Goal: Task Accomplishment & Management: Manage account settings

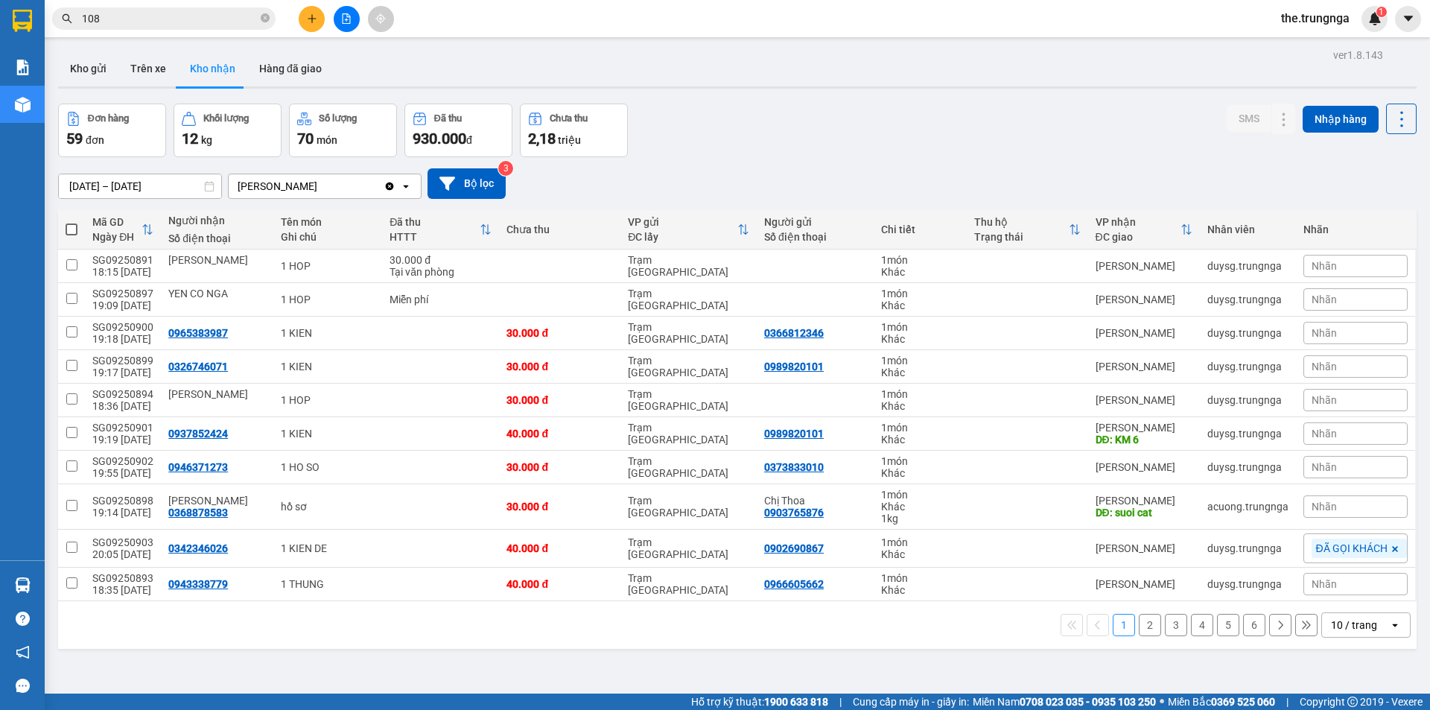
click at [1139, 635] on button "2" at bounding box center [1150, 625] width 22 height 22
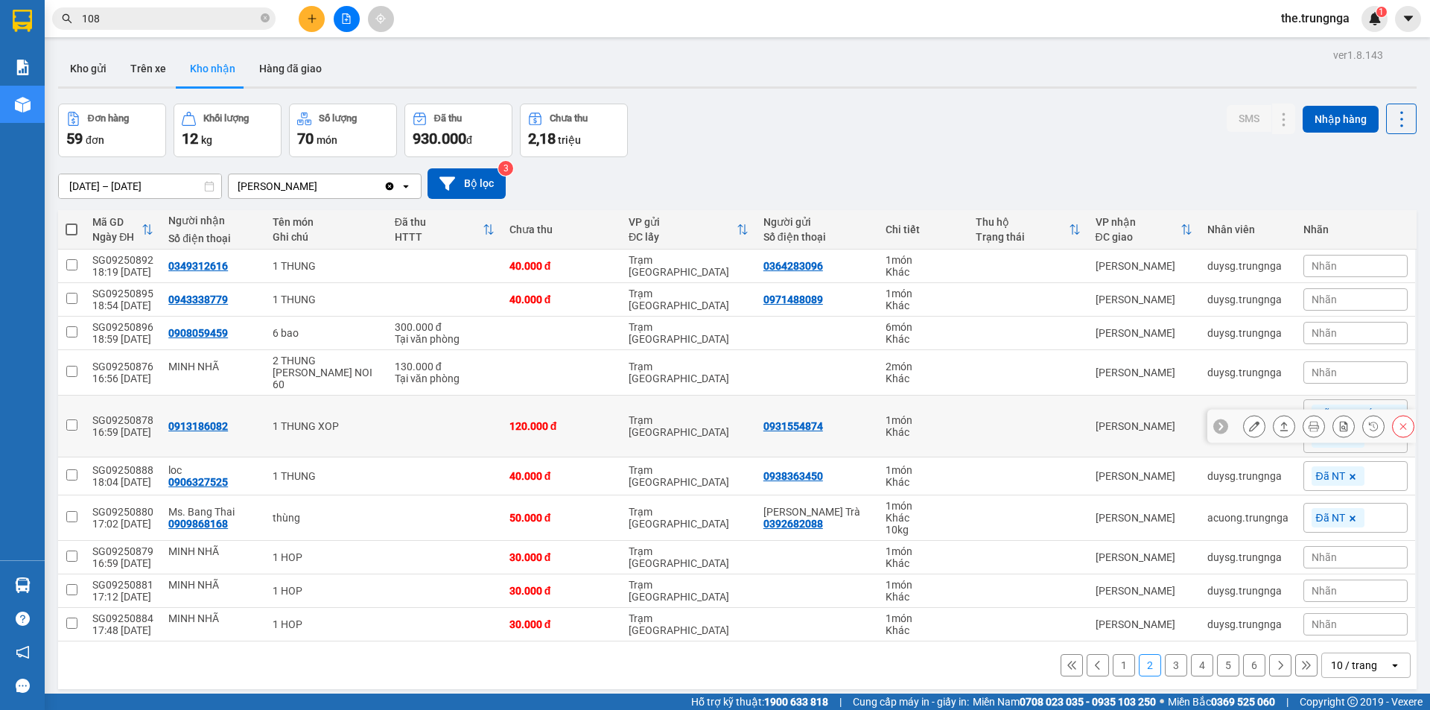
click at [720, 420] on td "Trạm [GEOGRAPHIC_DATA]" at bounding box center [688, 427] width 135 height 62
checkbox input "true"
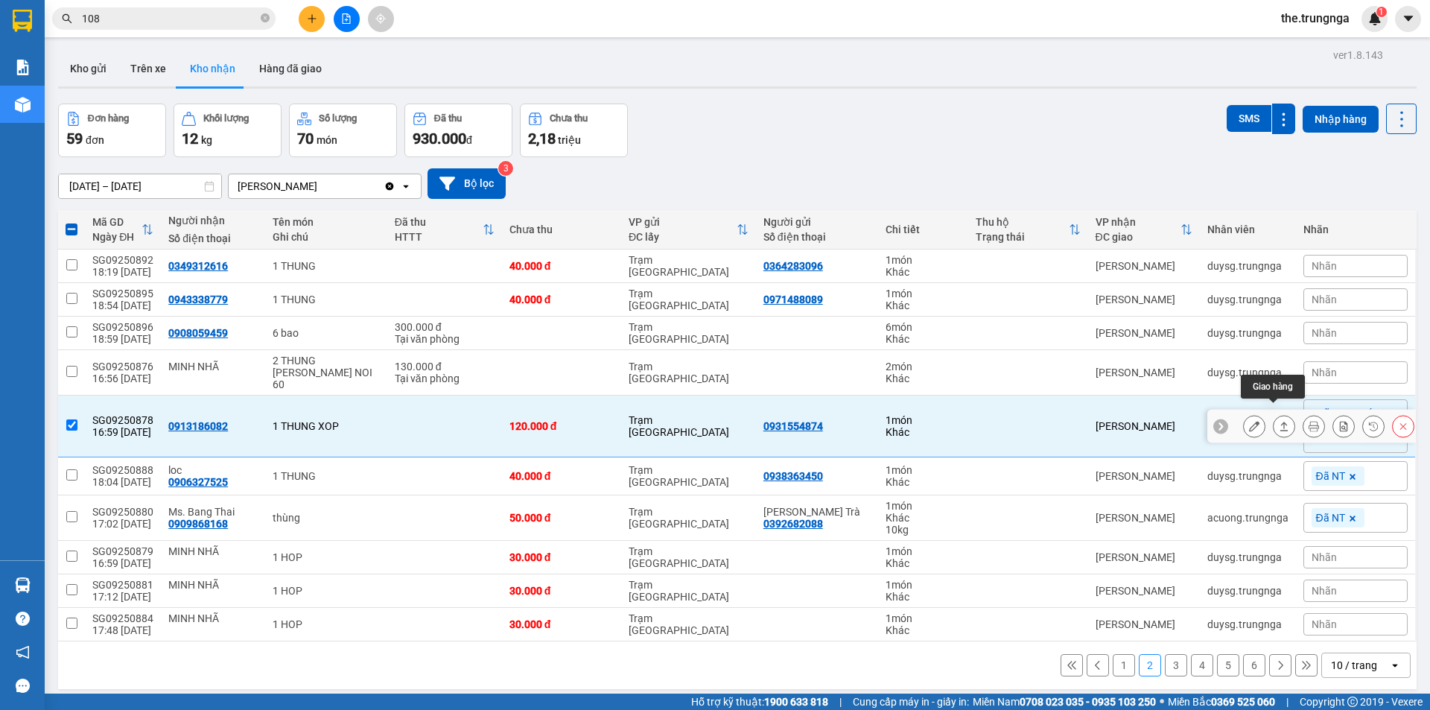
click at [1279, 421] on icon at bounding box center [1284, 426] width 10 height 10
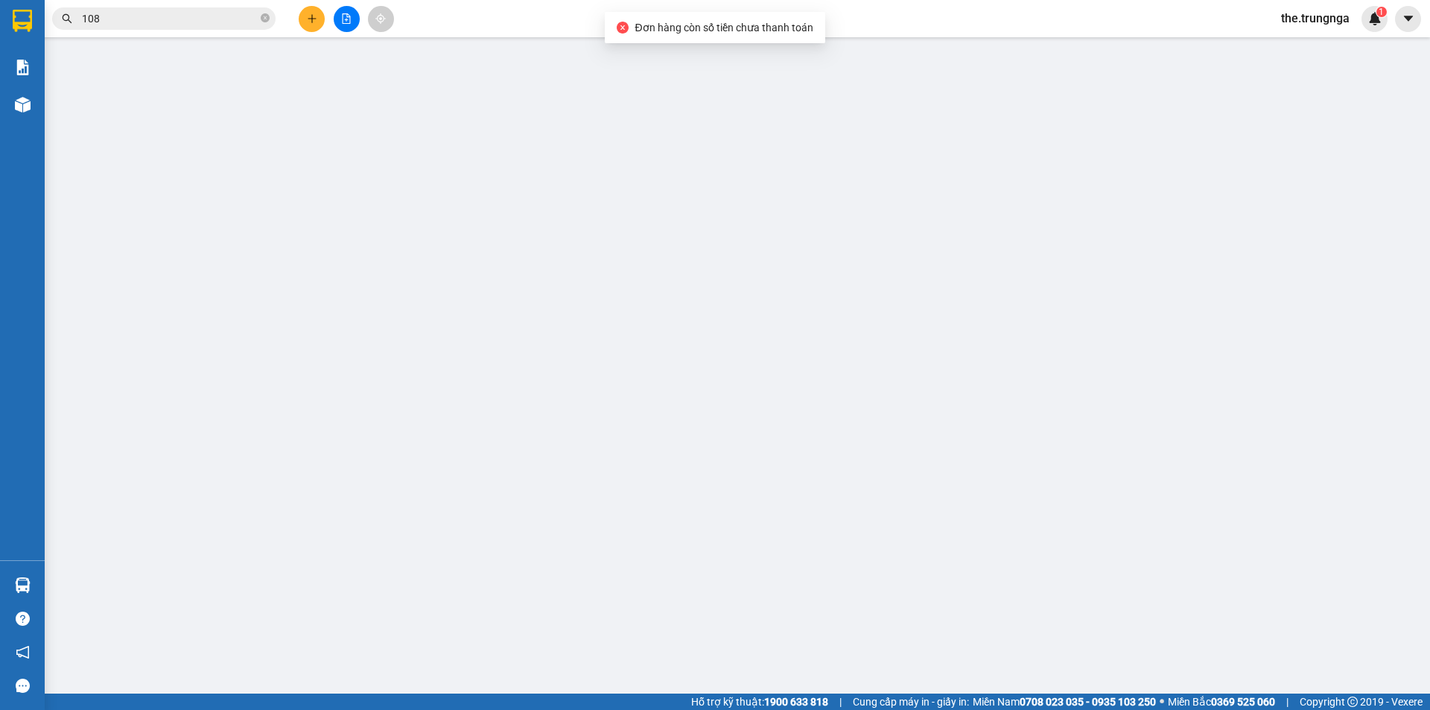
type input "0931554874"
type input "0913186082"
type input "120.000"
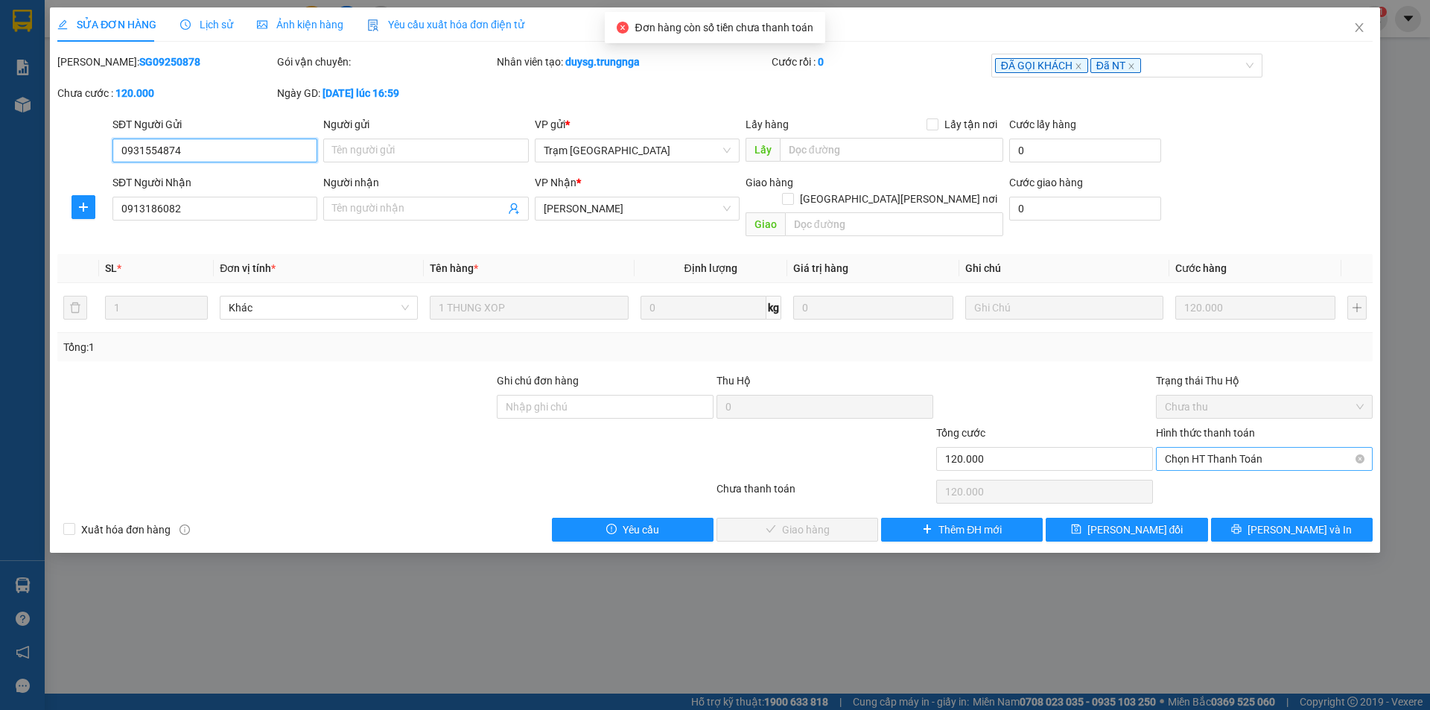
click at [1187, 448] on span "Chọn HT Thanh Toán" at bounding box center [1264, 459] width 199 height 22
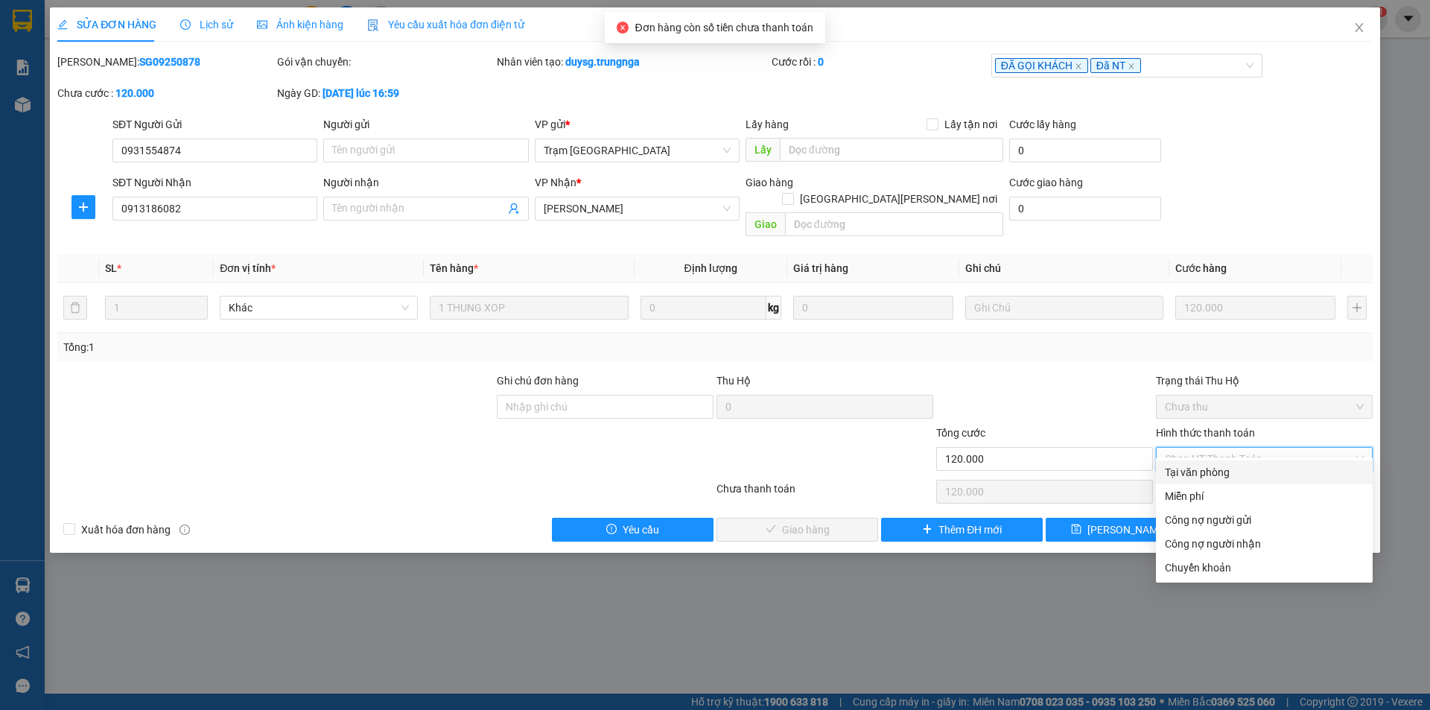
drag, startPoint x: 1207, startPoint y: 475, endPoint x: 1214, endPoint y: 473, distance: 7.6
click at [1210, 475] on div "Tại văn phòng" at bounding box center [1264, 472] width 199 height 16
type input "0"
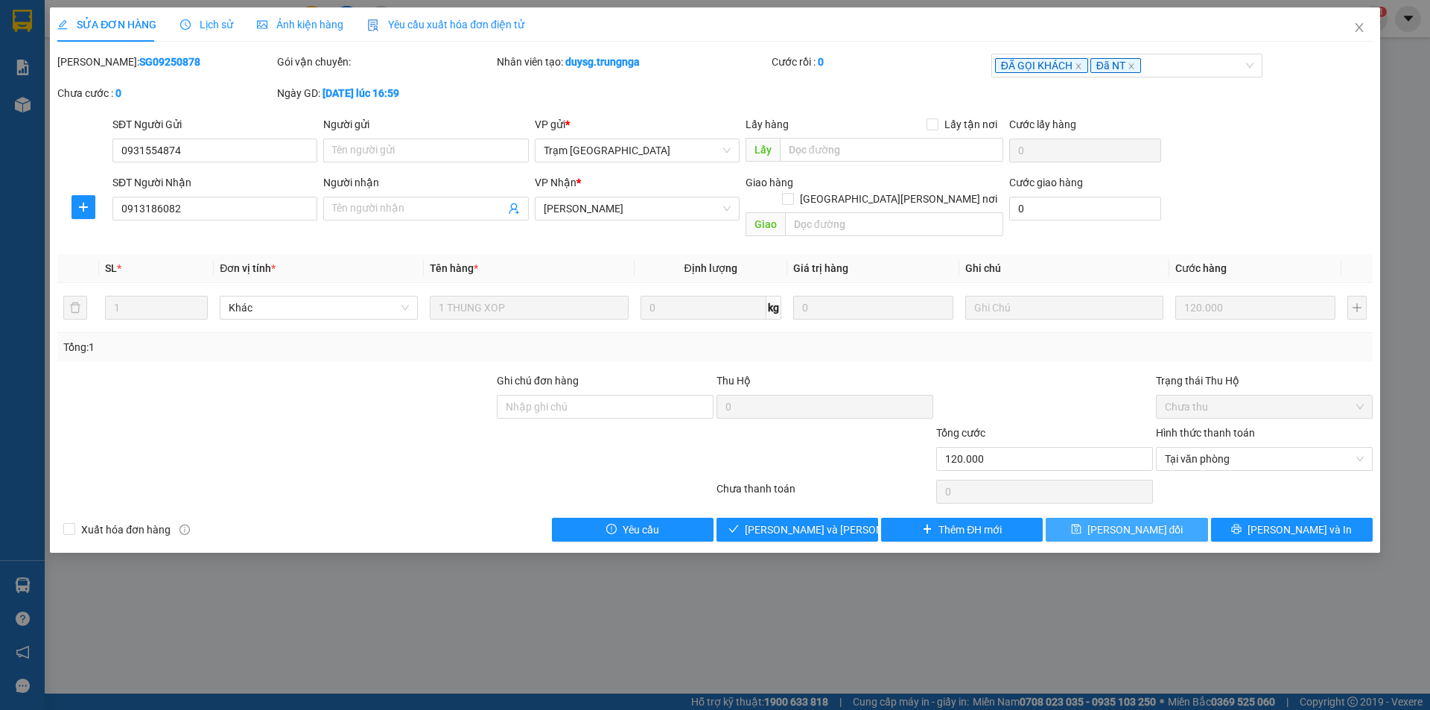
click at [1172, 518] on button "Lưu thay đổi" at bounding box center [1127, 530] width 162 height 24
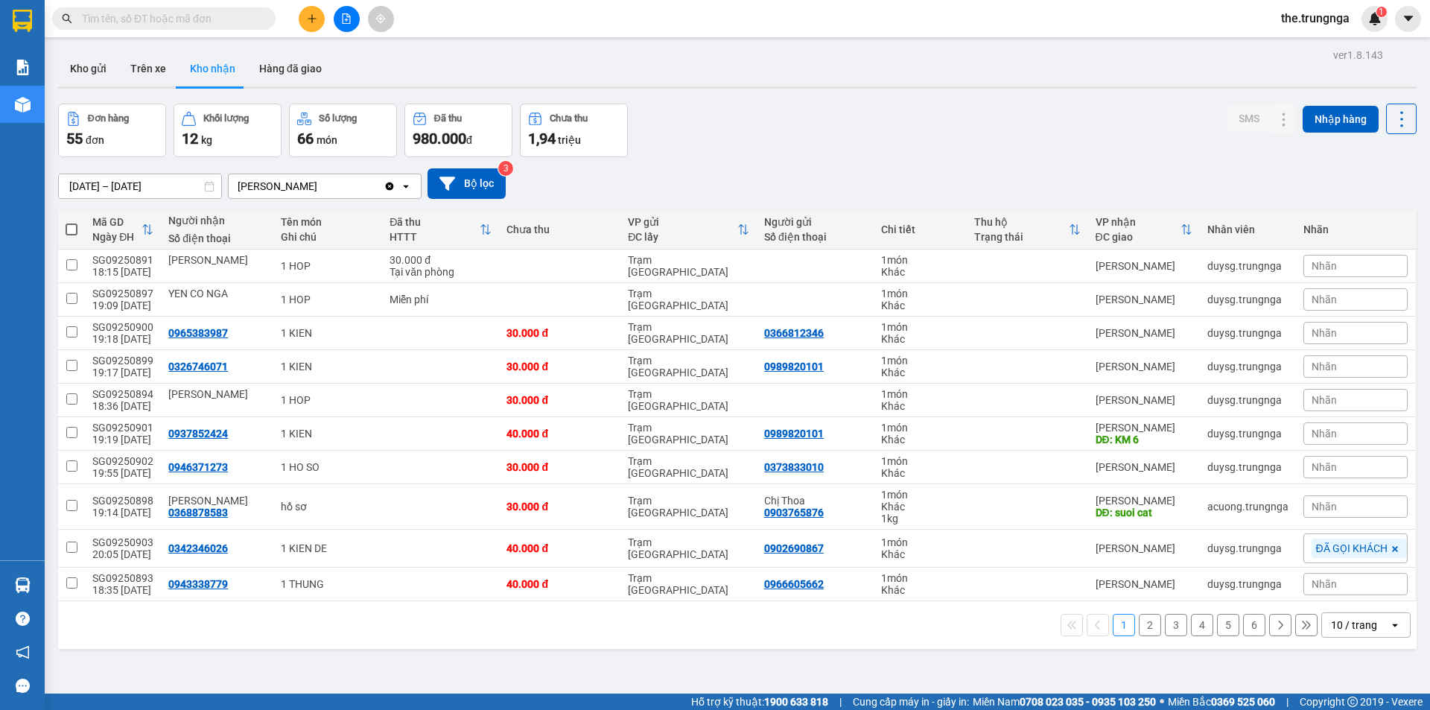
click at [1144, 625] on button "2" at bounding box center [1150, 625] width 22 height 22
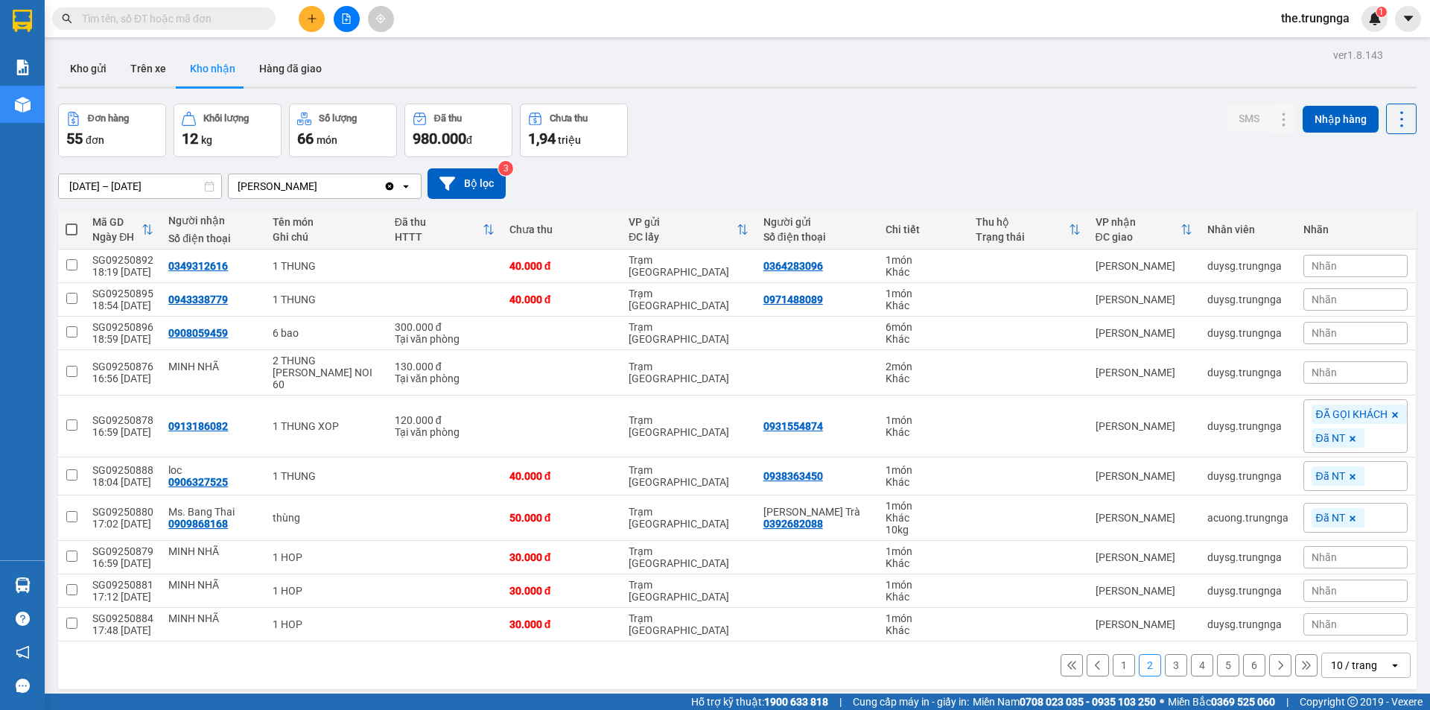
click at [1170, 654] on button "3" at bounding box center [1176, 665] width 22 height 22
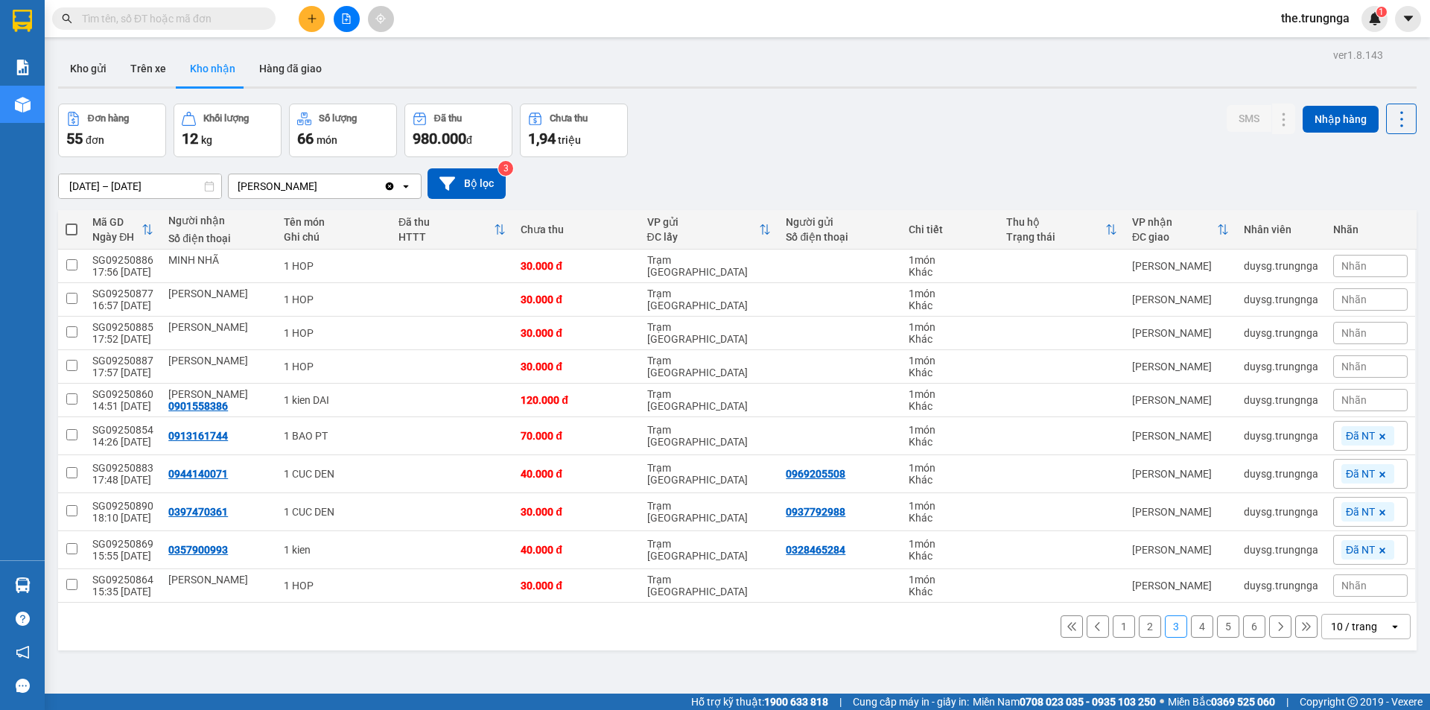
click at [1196, 632] on button "4" at bounding box center [1202, 626] width 22 height 22
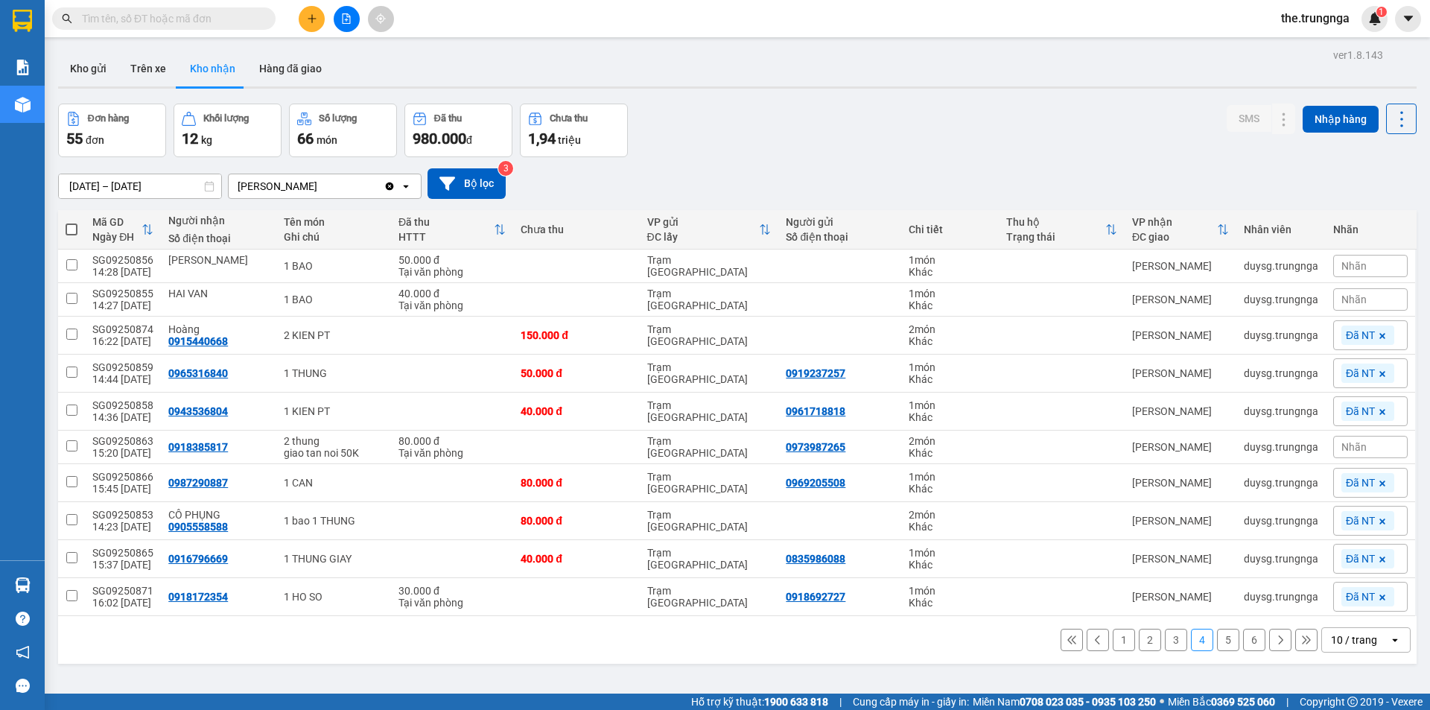
click at [1217, 640] on button "5" at bounding box center [1228, 640] width 22 height 22
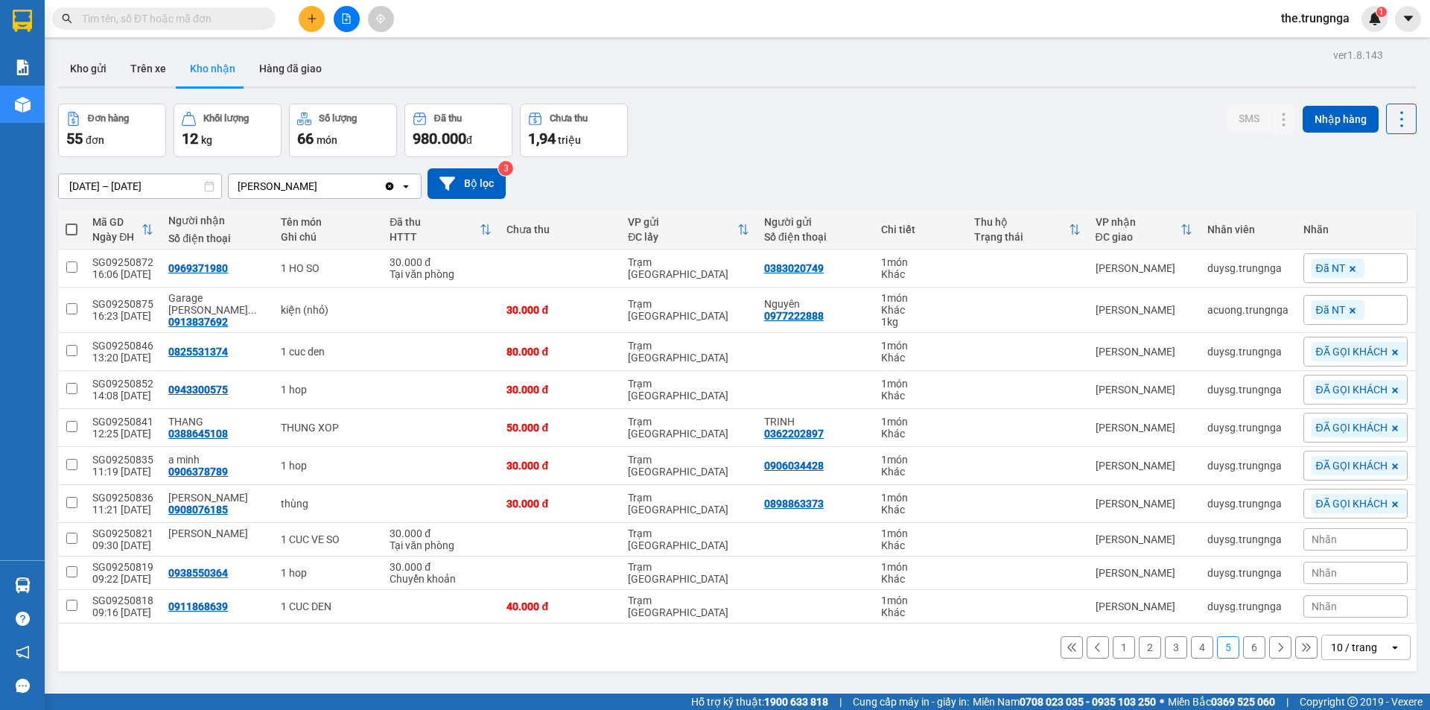
click at [1252, 649] on button "6" at bounding box center [1254, 647] width 22 height 22
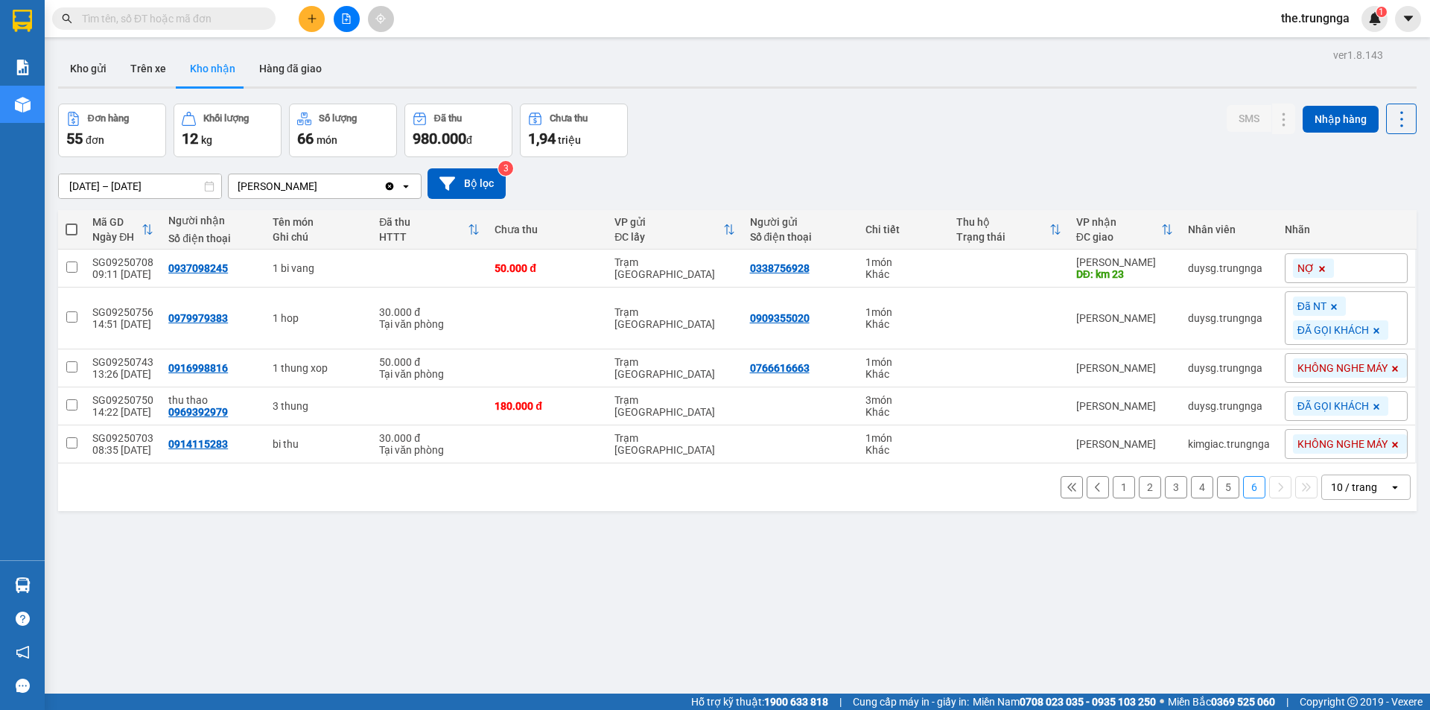
click at [1115, 494] on button "1" at bounding box center [1124, 487] width 22 height 22
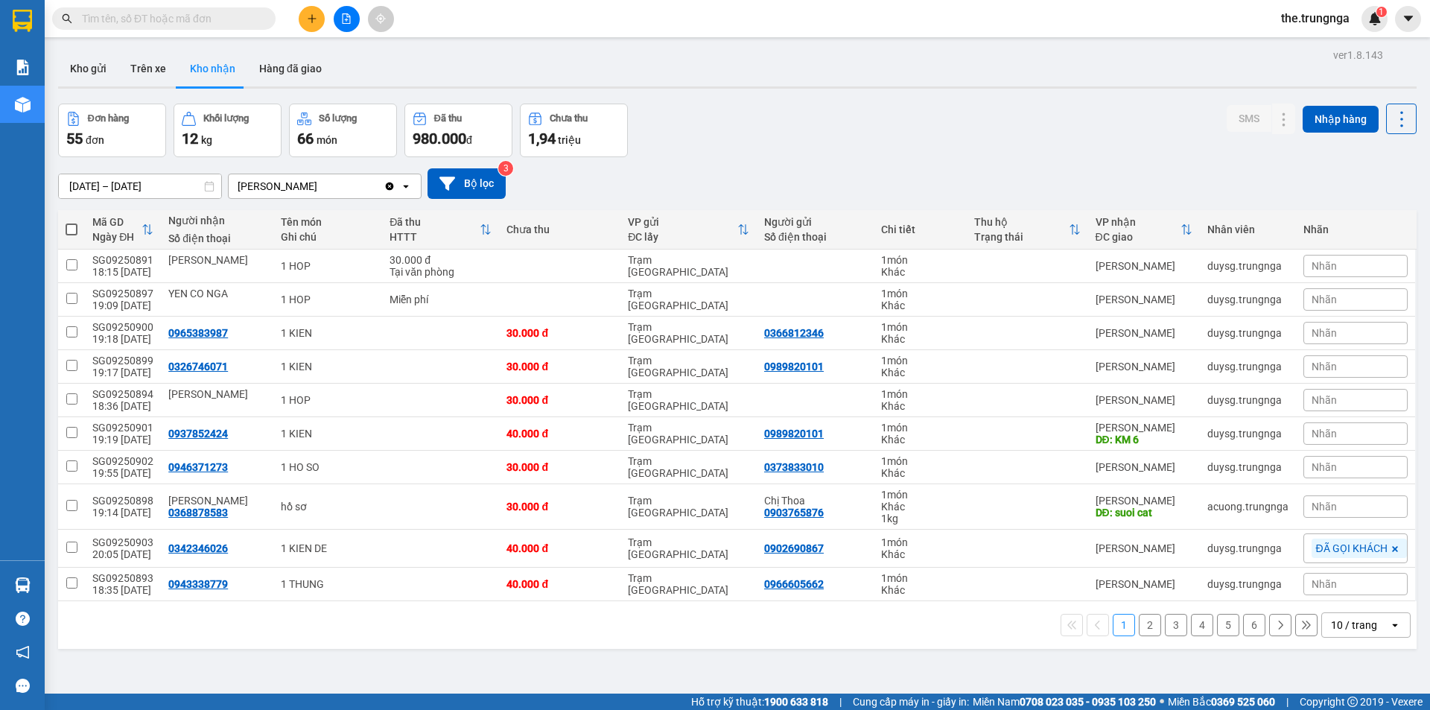
click at [1141, 633] on button "2" at bounding box center [1150, 625] width 22 height 22
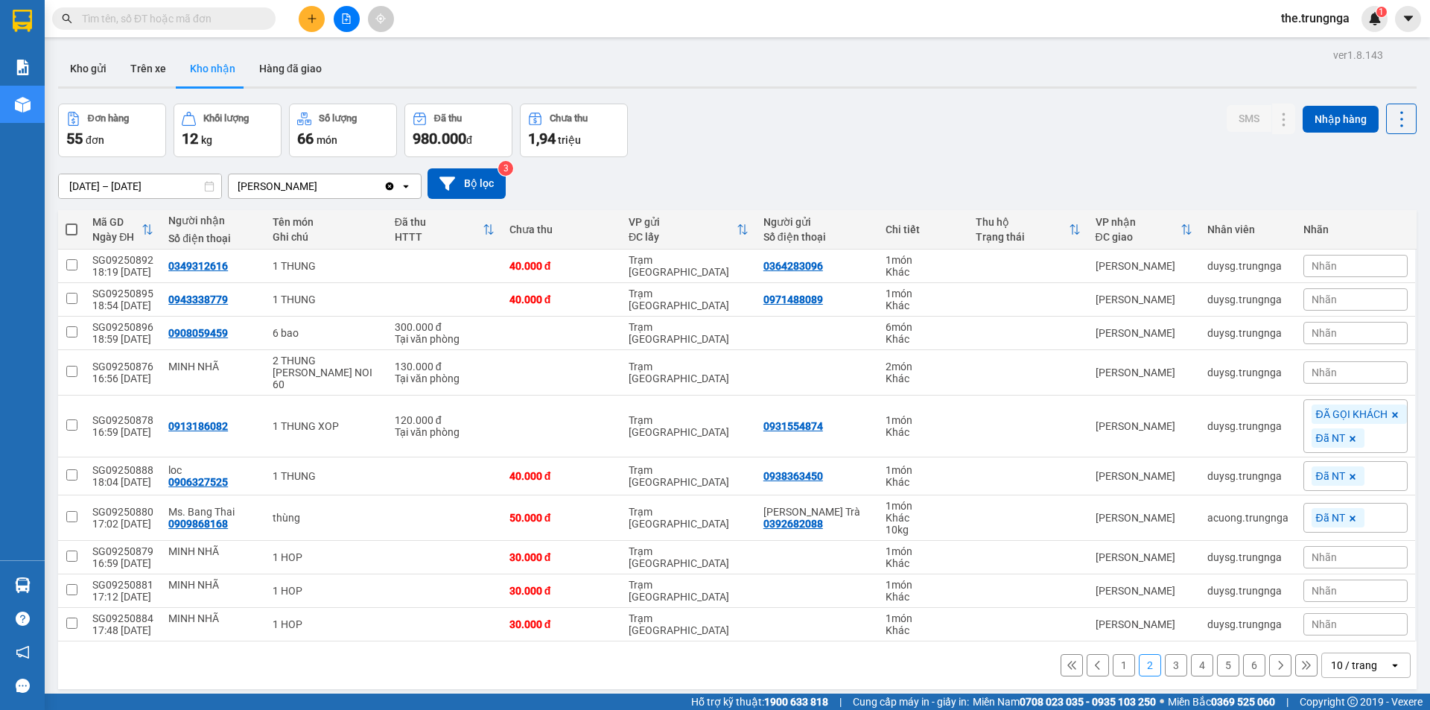
click at [1165, 654] on button "3" at bounding box center [1176, 665] width 22 height 22
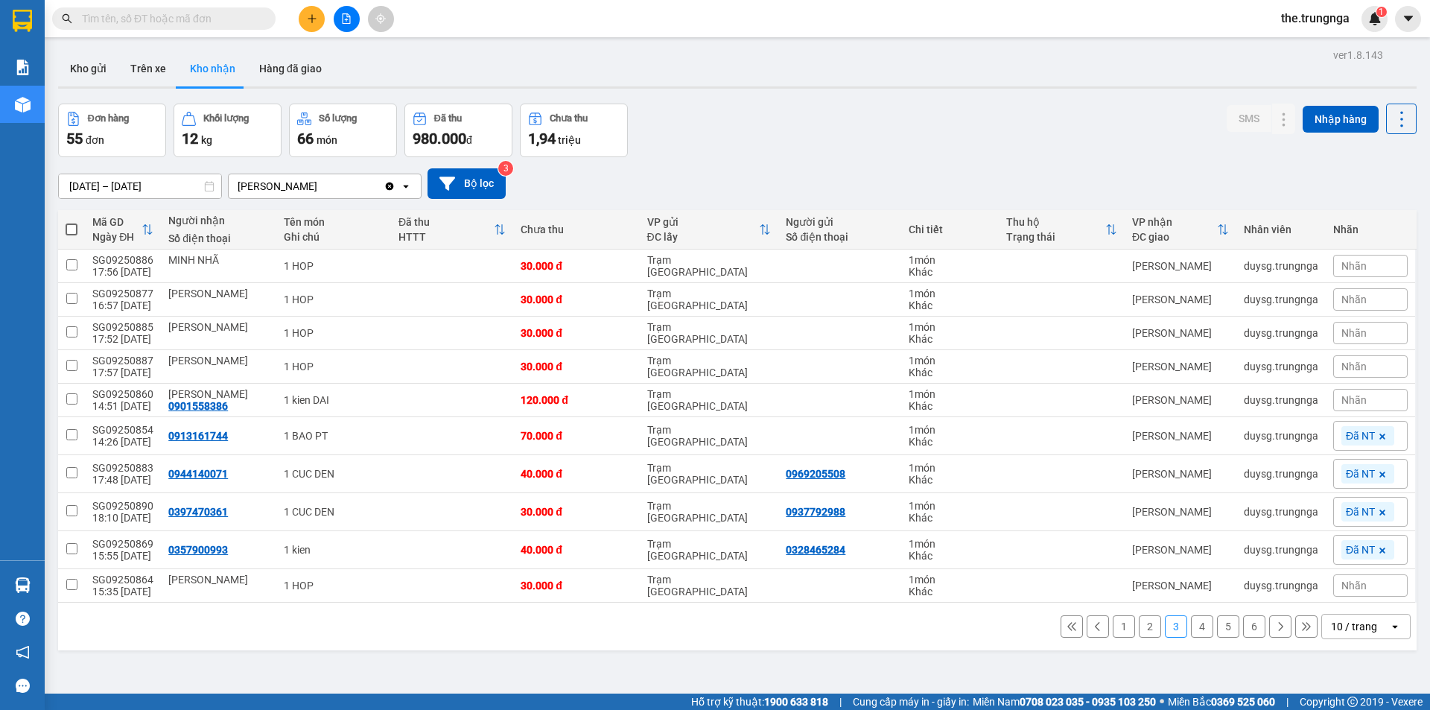
click at [1195, 632] on button "4" at bounding box center [1202, 626] width 22 height 22
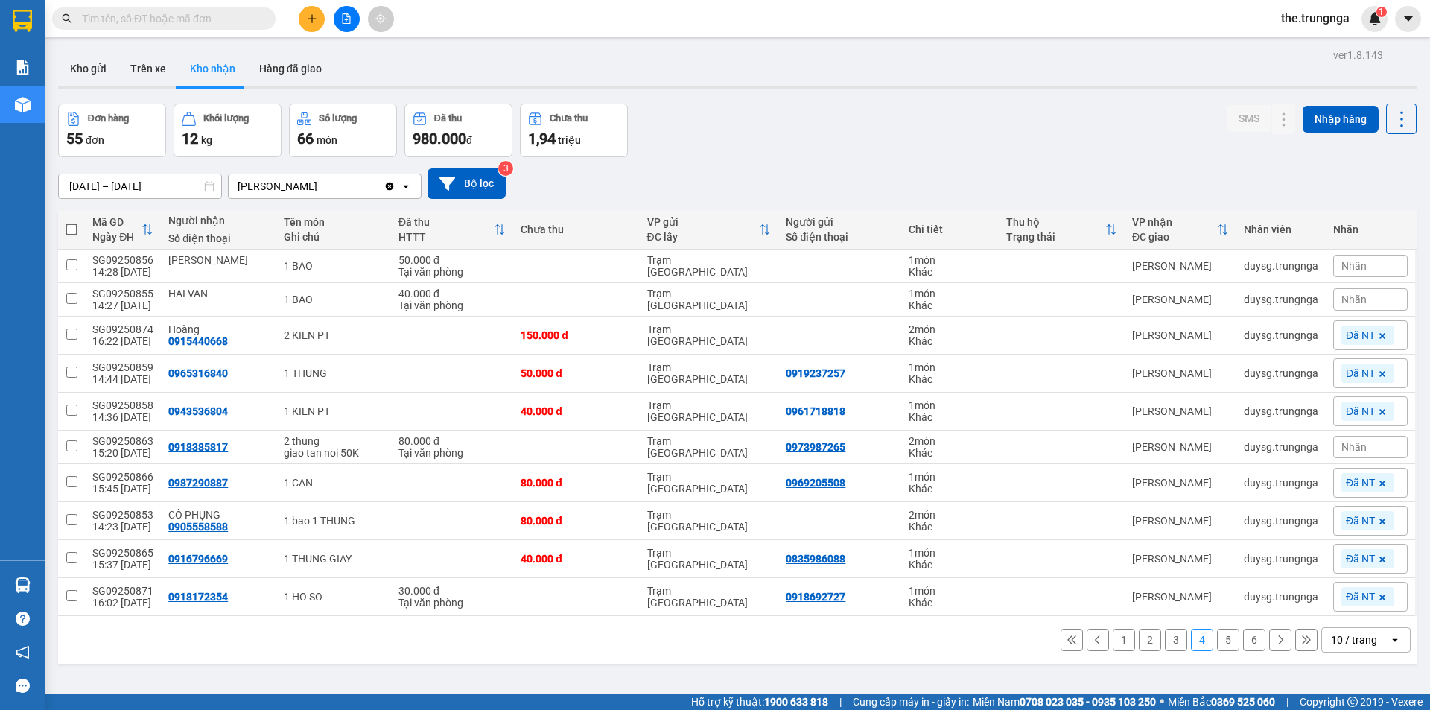
click at [1226, 647] on button "5" at bounding box center [1228, 640] width 22 height 22
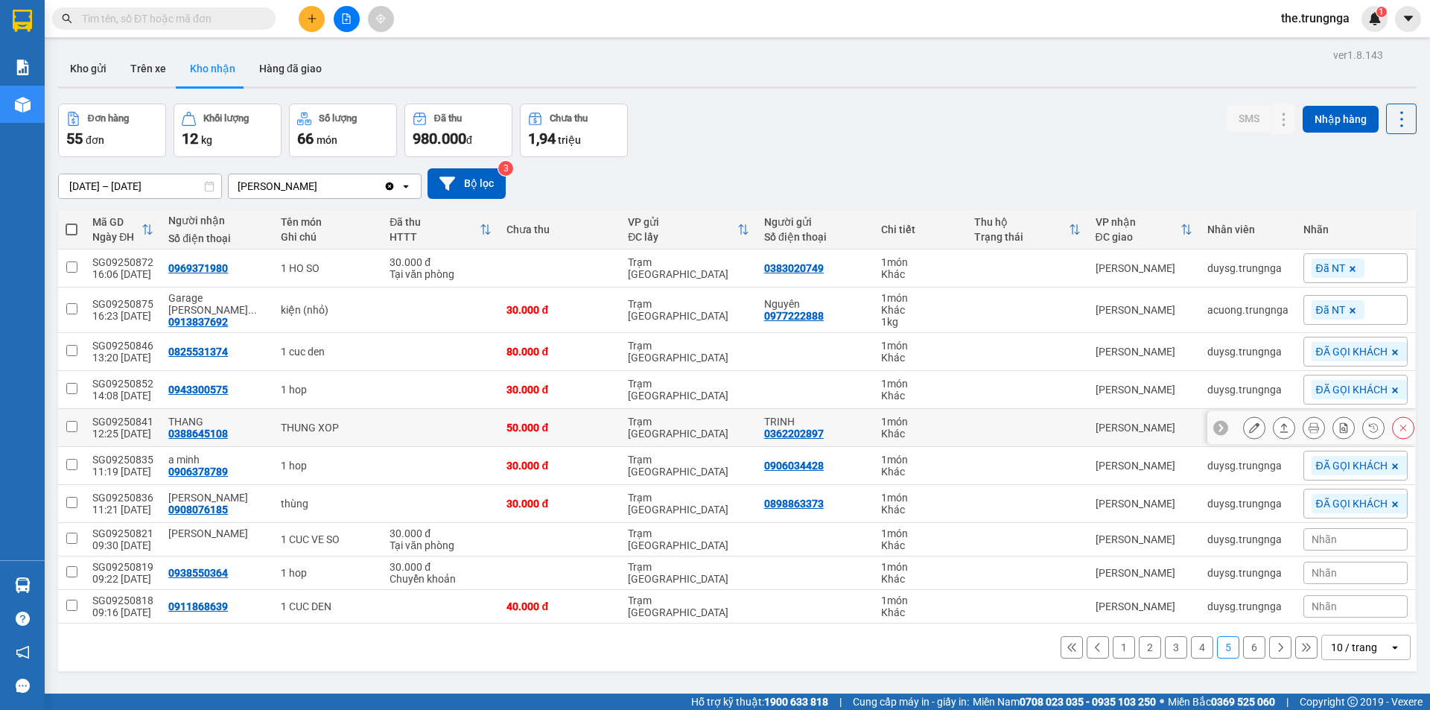
click at [382, 434] on td at bounding box center [440, 428] width 117 height 38
checkbox input "true"
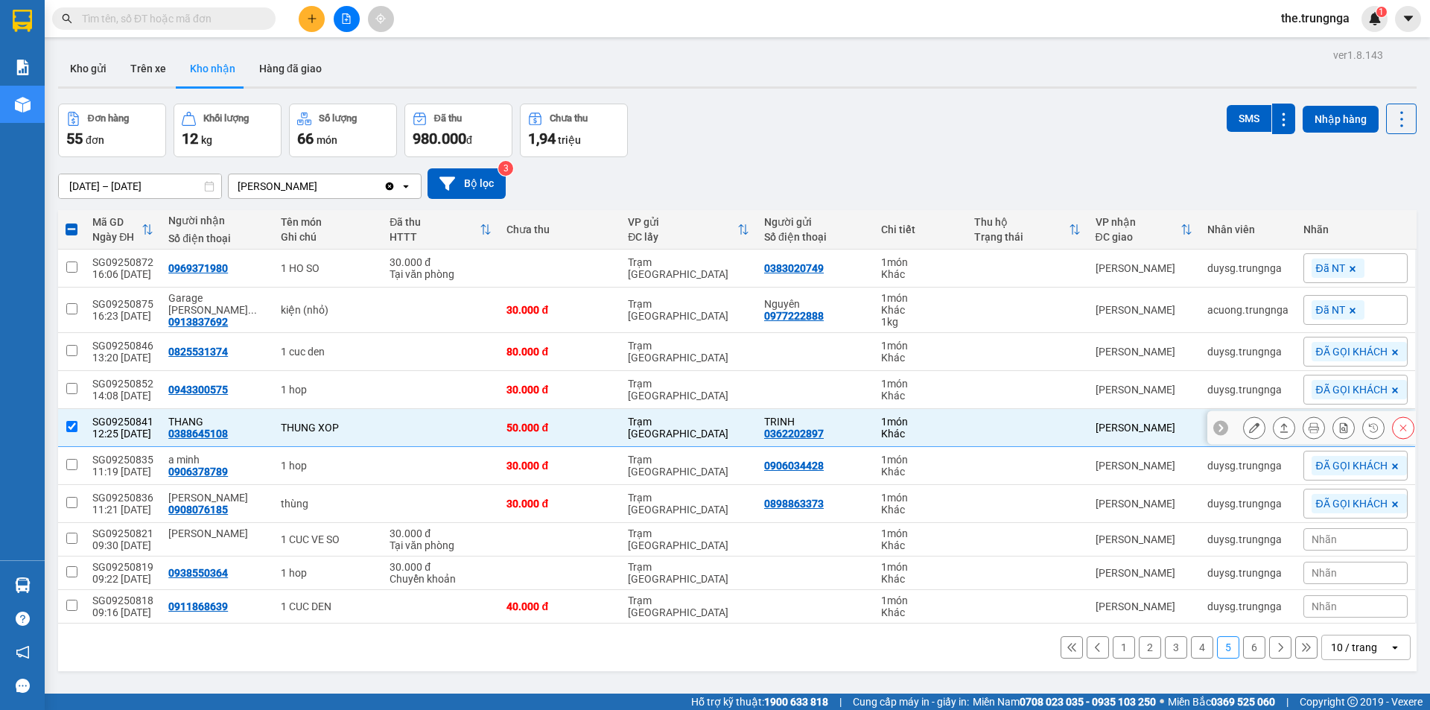
click at [1279, 428] on icon at bounding box center [1284, 427] width 10 height 10
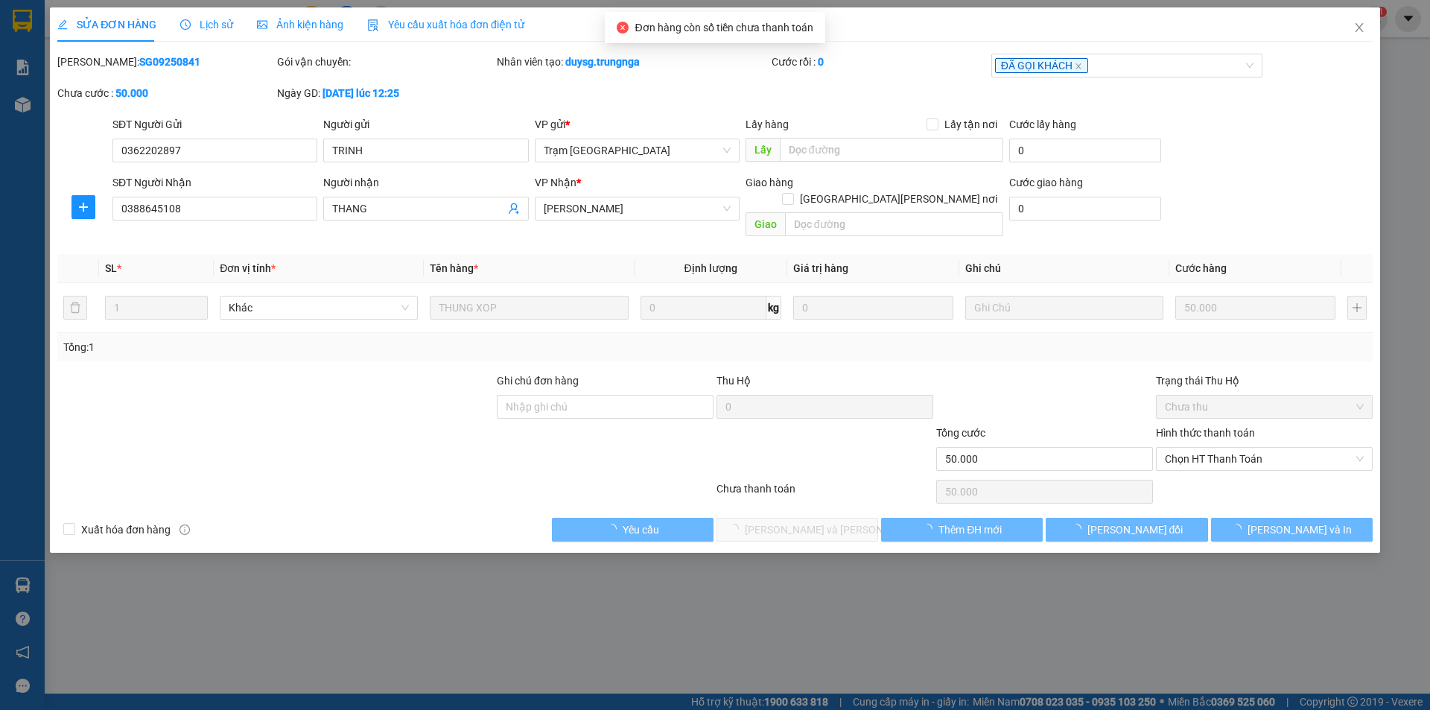
type input "0362202897"
type input "TRINH"
type input "0388645108"
type input "THANG"
type input "50.000"
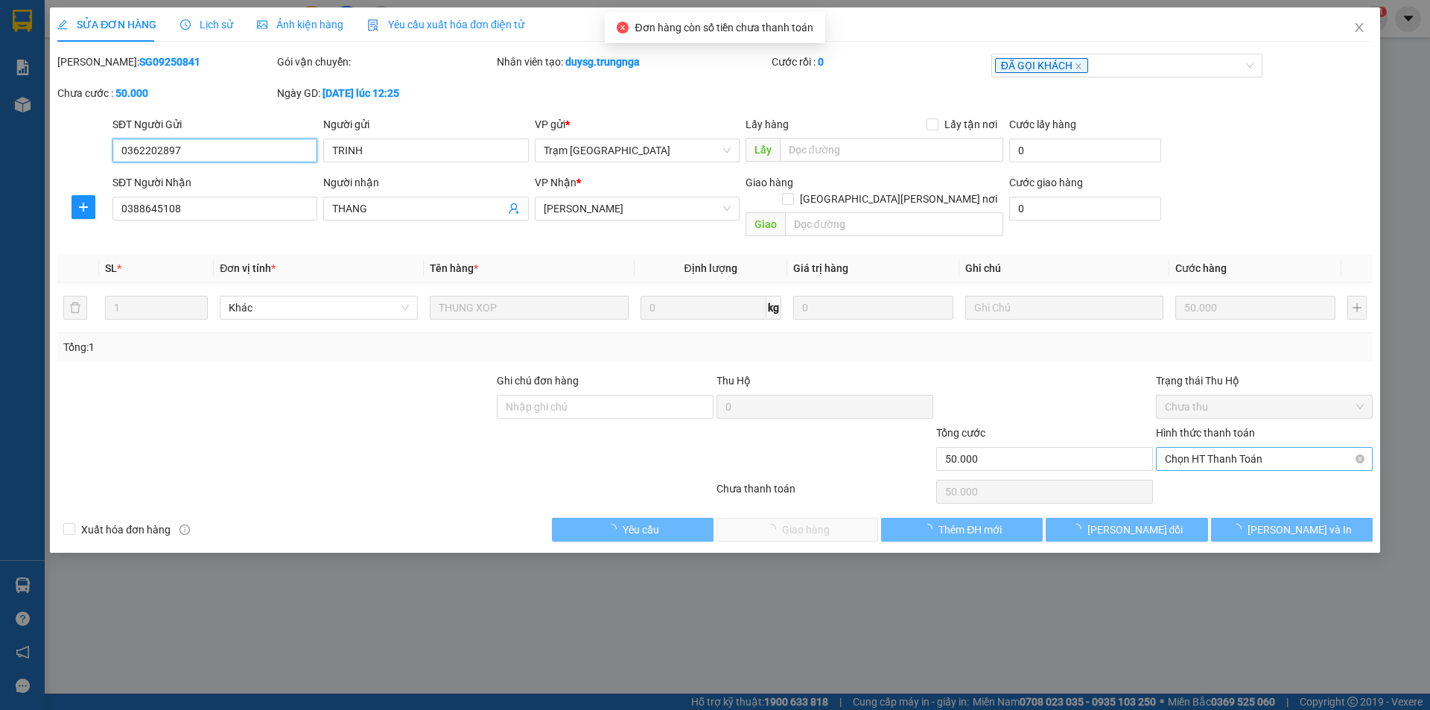
click at [1189, 448] on span "Chọn HT Thanh Toán" at bounding box center [1264, 459] width 199 height 22
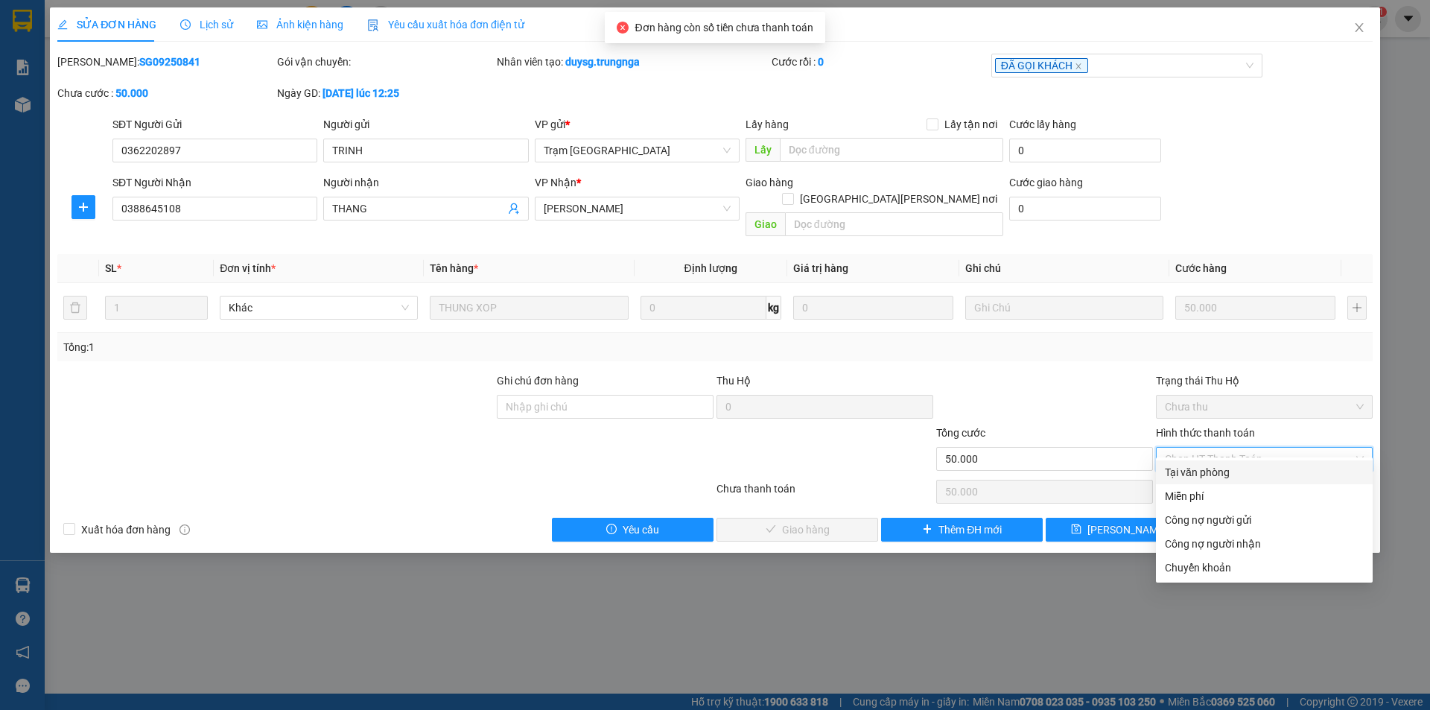
click at [1202, 468] on div "Tại văn phòng" at bounding box center [1264, 472] width 199 height 16
type input "0"
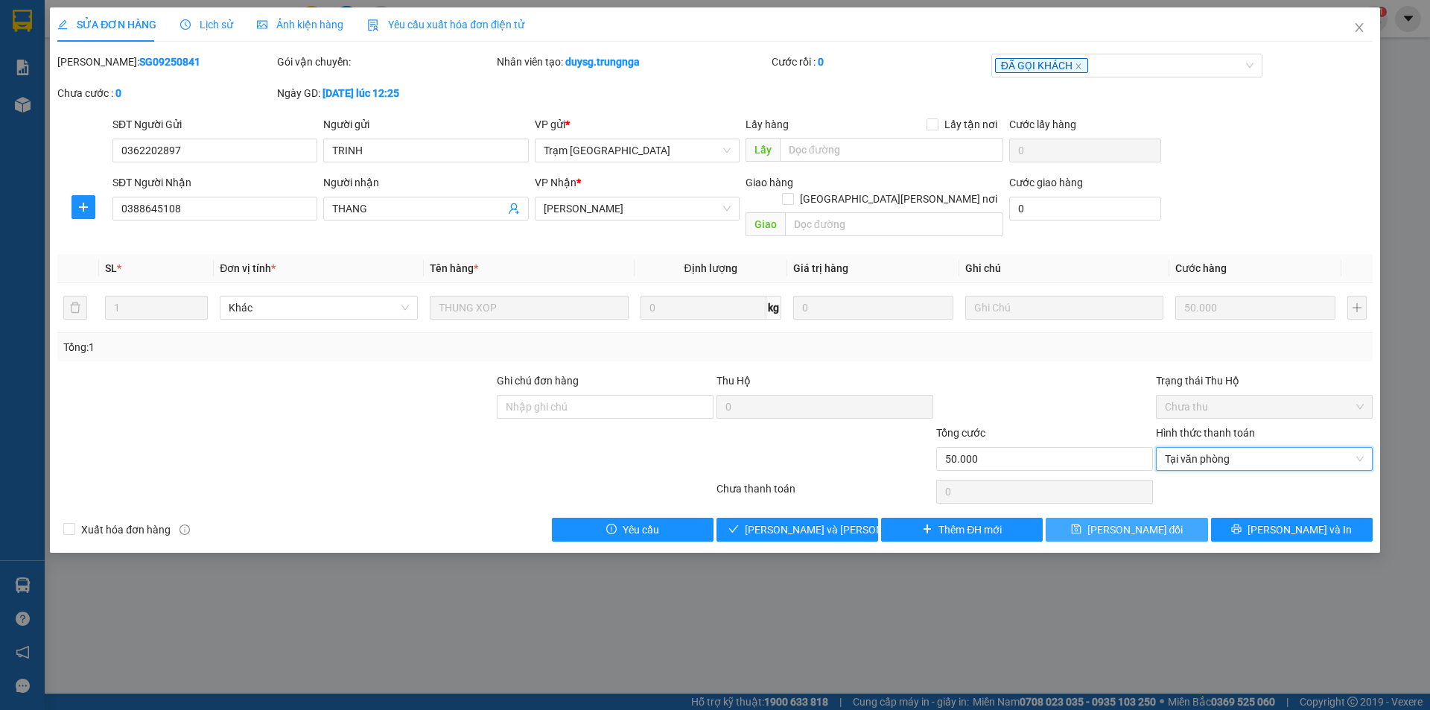
click at [1132, 522] on span "Lưu thay đổi" at bounding box center [1136, 530] width 96 height 16
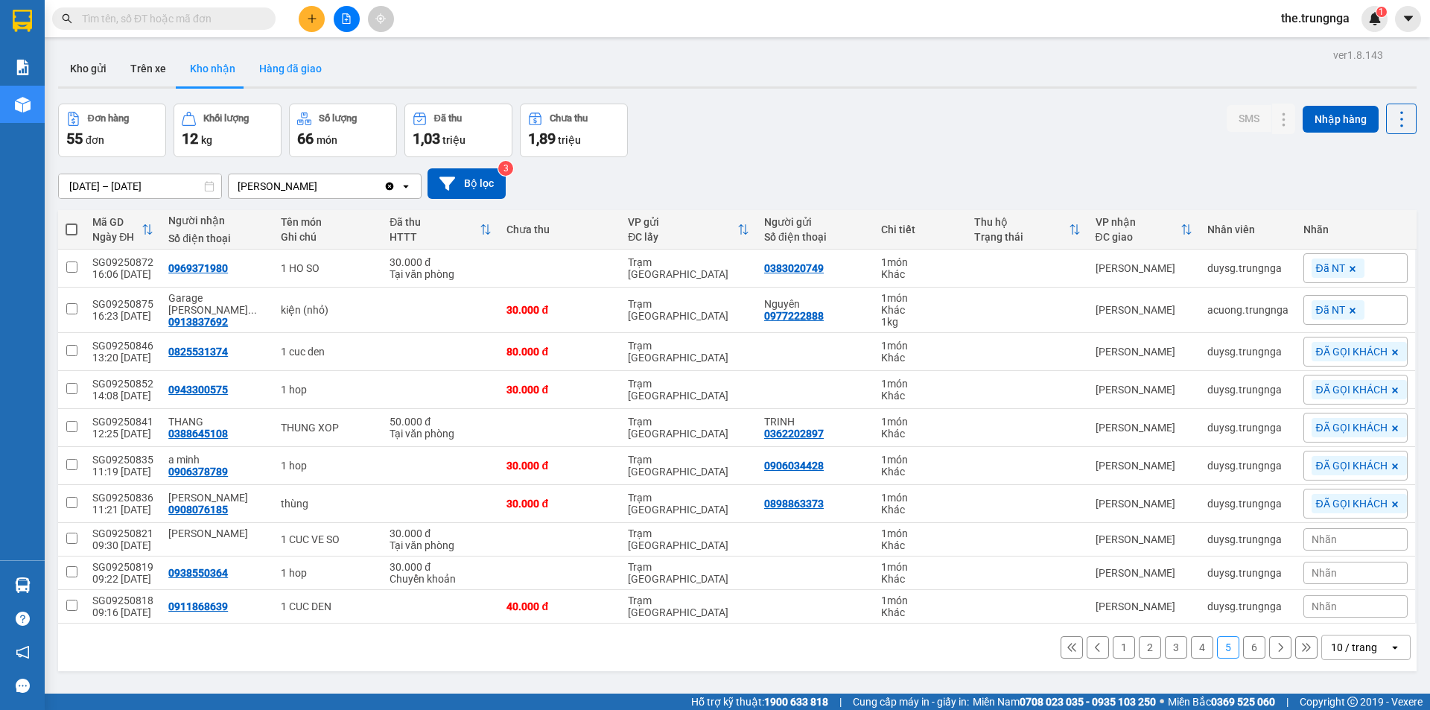
click at [273, 64] on button "Hàng đã giao" at bounding box center [290, 69] width 86 height 36
